Goal: Information Seeking & Learning: Compare options

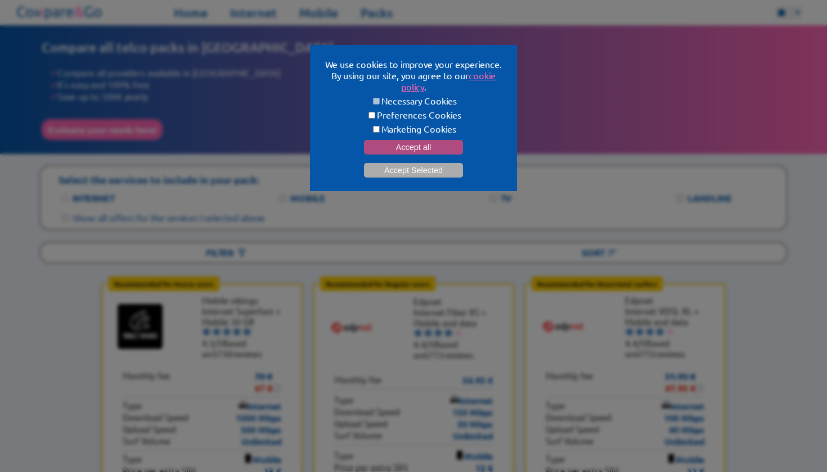
click at [389, 143] on button "Accept all" at bounding box center [413, 147] width 99 height 15
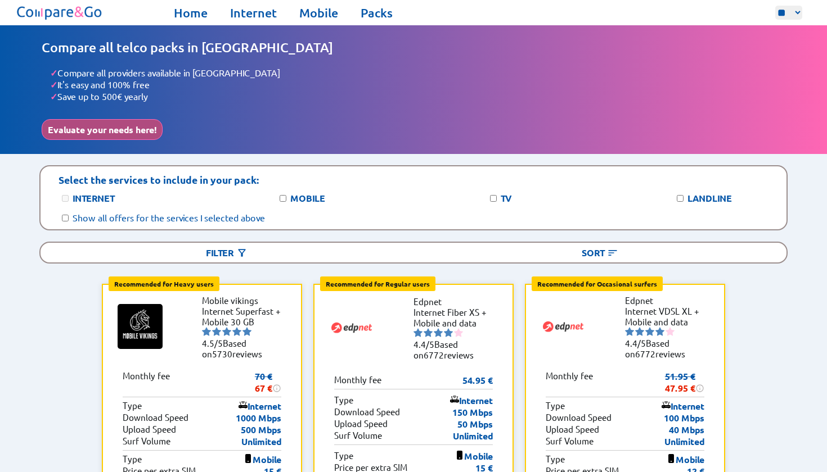
click at [152, 122] on button "Evaluate your needs here!" at bounding box center [102, 129] width 121 height 21
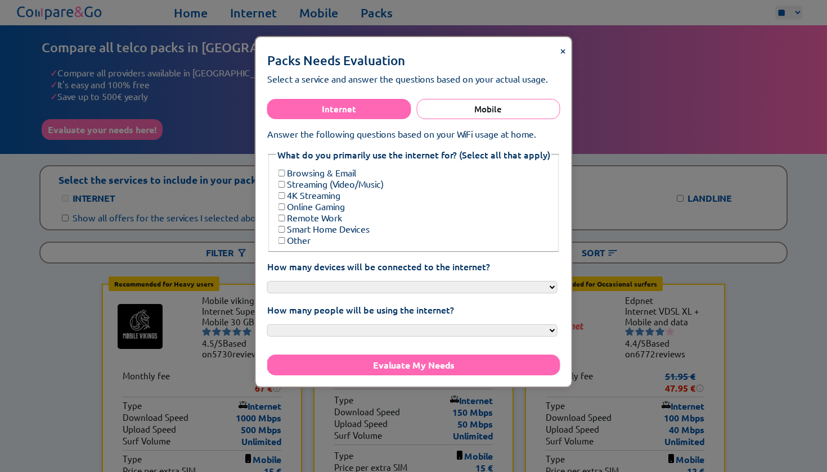
click at [312, 189] on label "4K Streaming" at bounding box center [308, 194] width 64 height 11
click at [314, 212] on label "Remote Work" at bounding box center [309, 217] width 66 height 11
click at [324, 168] on label "Browsing & Email" at bounding box center [316, 172] width 80 height 11
click at [323, 178] on label "Streaming (Video/Music)" at bounding box center [329, 183] width 107 height 11
click at [489, 106] on button "Mobile" at bounding box center [488, 109] width 144 height 20
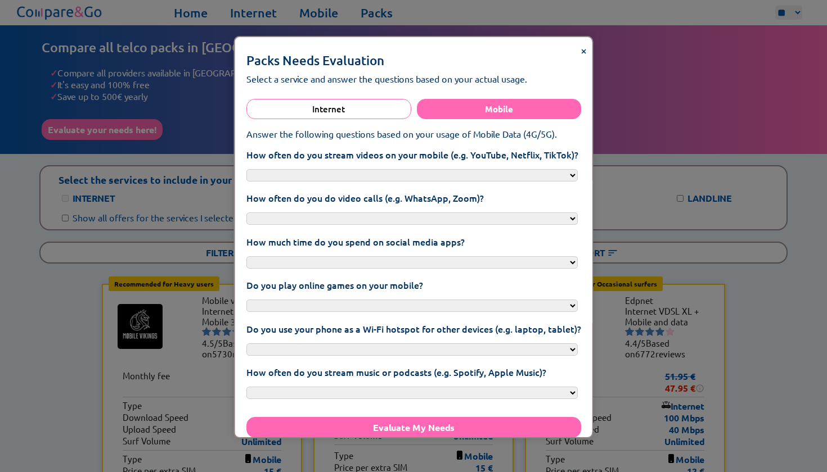
select select "**********"
click at [341, 213] on select "**********" at bounding box center [411, 219] width 331 height 12
select select "**********"
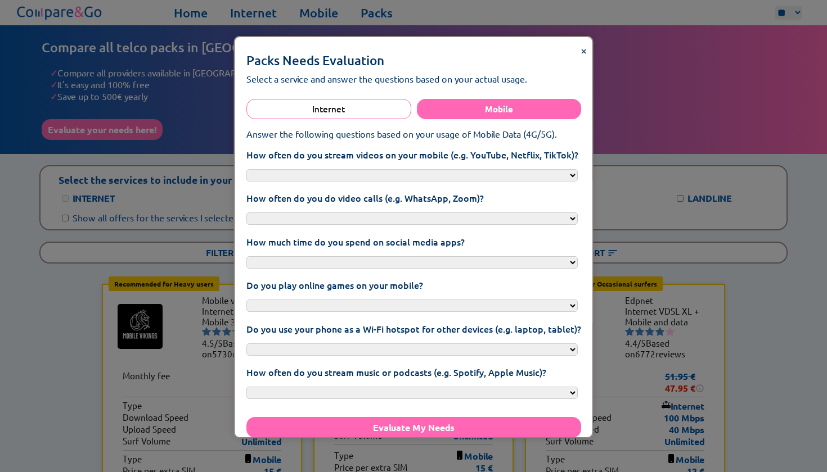
select select "**********"
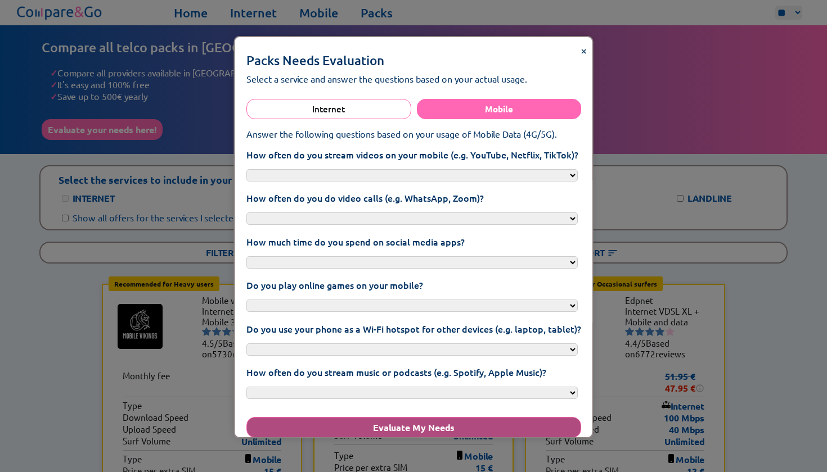
click at [345, 417] on button "Evaluate My Needs" at bounding box center [413, 427] width 335 height 21
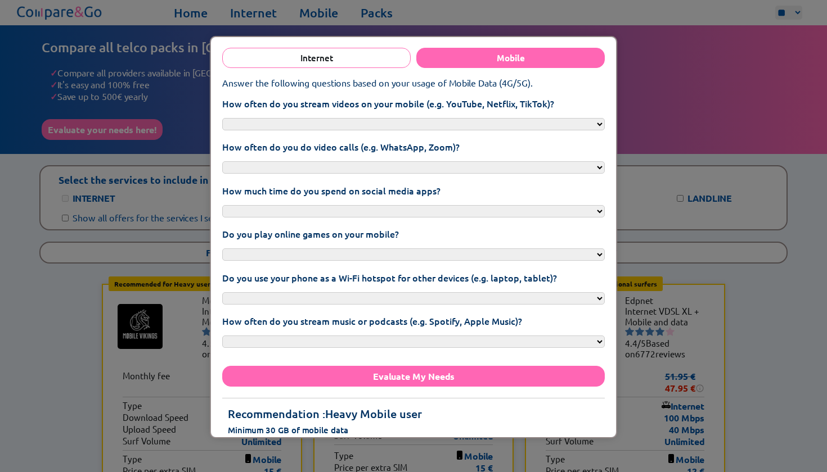
scroll to position [51, 0]
click at [324, 55] on button "Internet" at bounding box center [316, 58] width 188 height 20
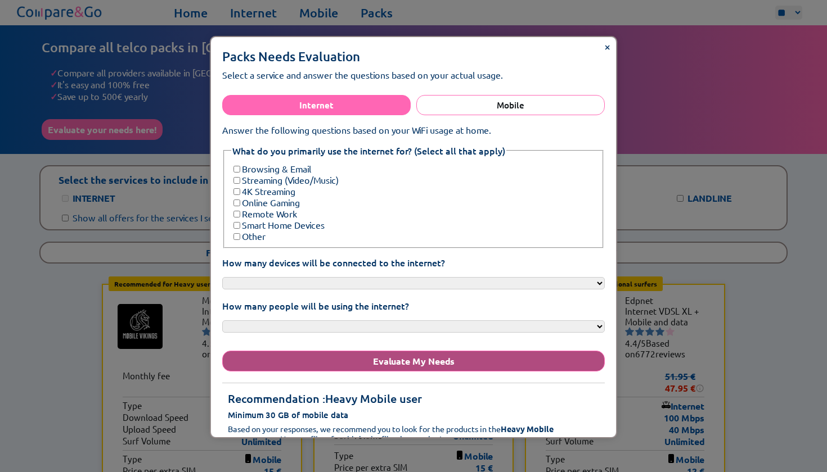
click at [359, 351] on button "Evaluate My Needs" at bounding box center [413, 361] width 382 height 21
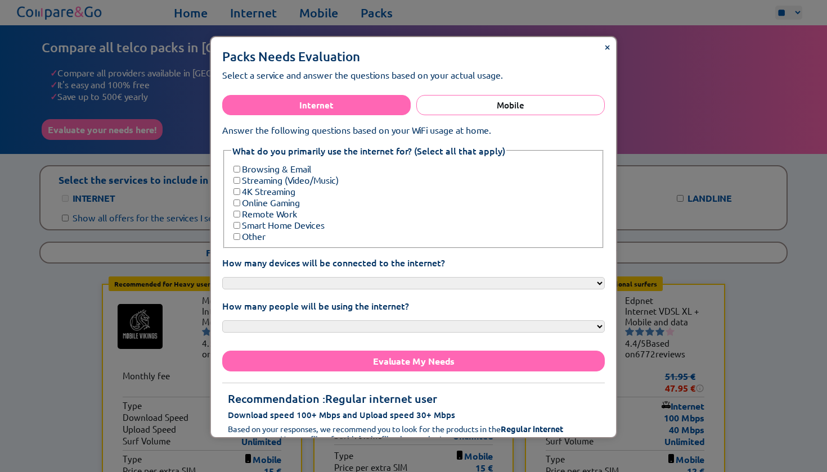
click at [38, 316] on div "× Packs Needs Evaluation Select a service and answer the questions based on you…" at bounding box center [413, 236] width 827 height 472
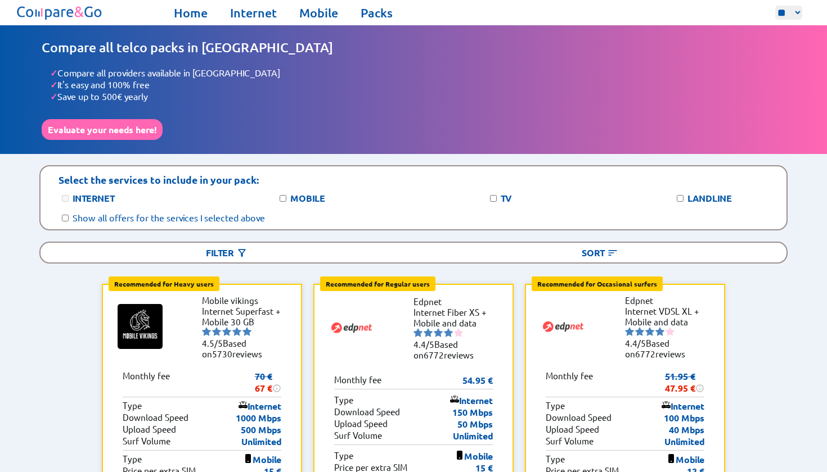
scroll to position [0, 0]
click at [252, 212] on label "Show all offers for the services I selected above" at bounding box center [169, 217] width 192 height 11
click at [159, 208] on div "Show all offers for the services I selected above" at bounding box center [413, 217] width 746 height 19
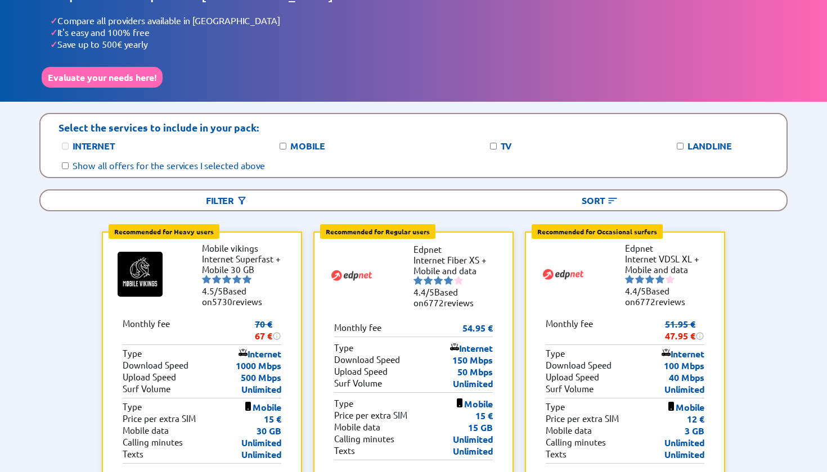
scroll to position [51, 0]
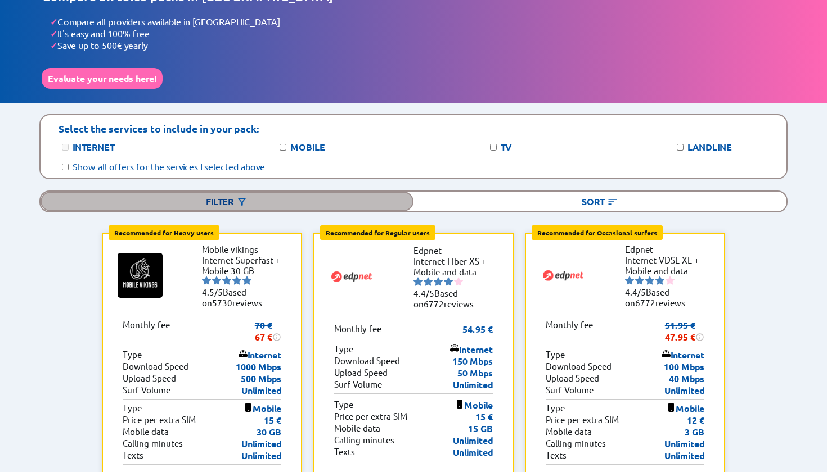
click at [331, 200] on div "Filter" at bounding box center [226, 202] width 373 height 20
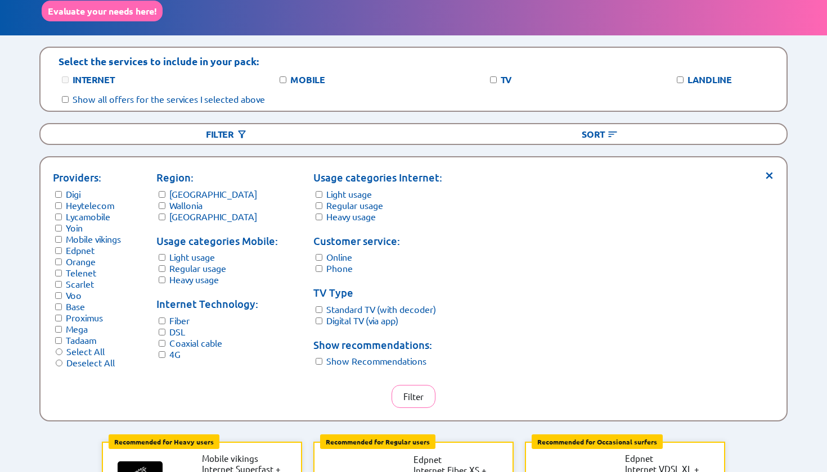
scroll to position [119, 0]
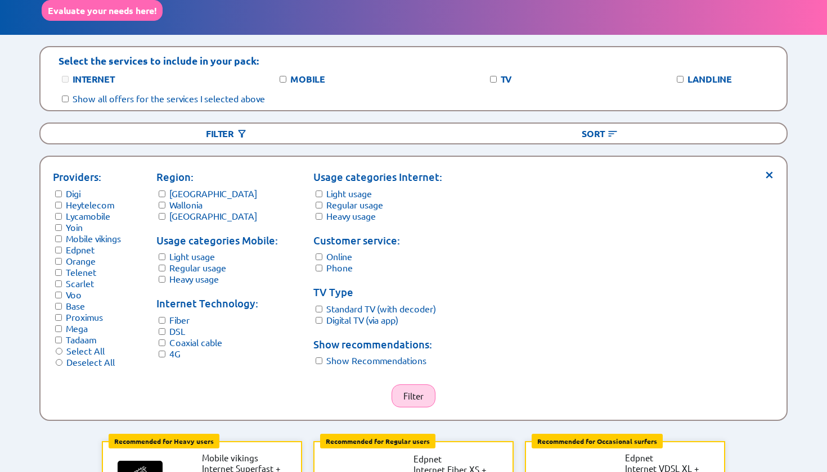
click at [416, 388] on button "Filter" at bounding box center [413, 396] width 44 height 23
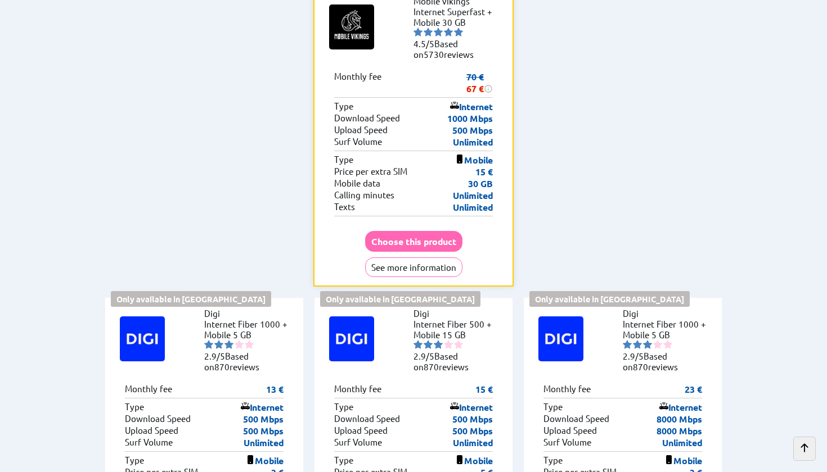
scroll to position [301, 0]
